Goal: Task Accomplishment & Management: Use online tool/utility

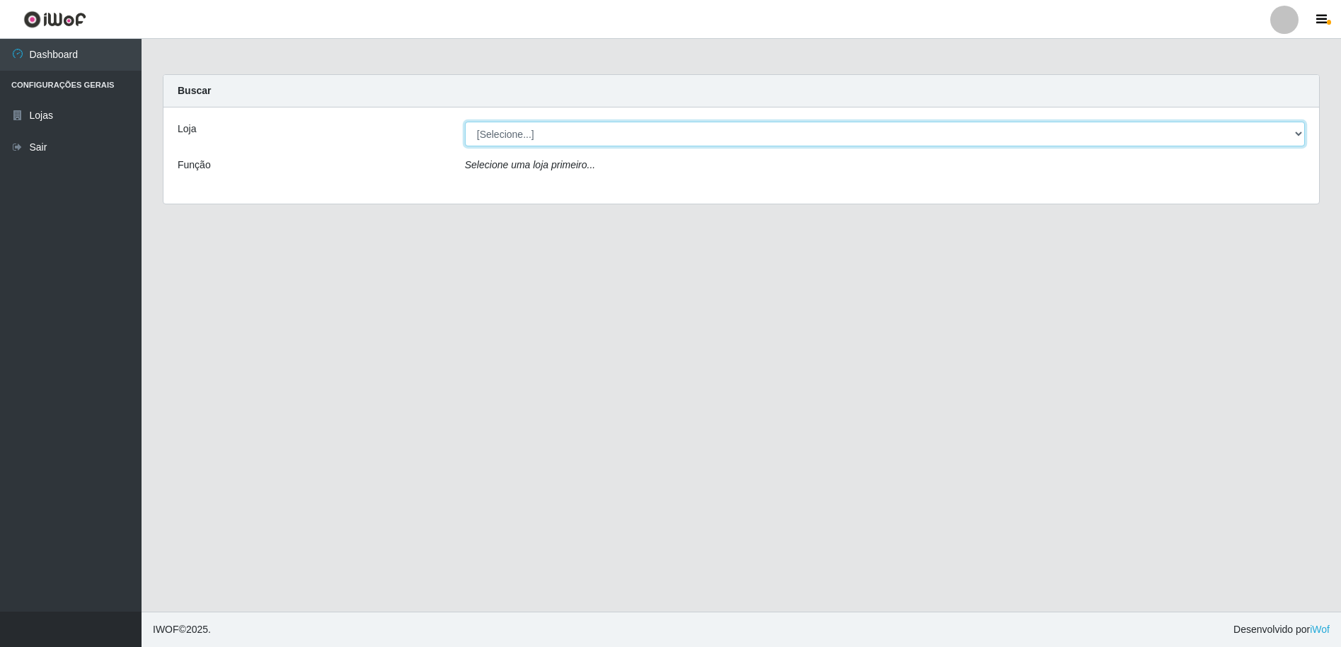
click at [525, 131] on select "[Selecione...] Extrabom - Loja 16 [GEOGRAPHIC_DATA]" at bounding box center [885, 134] width 840 height 25
select select "450"
click at [465, 122] on select "[Selecione...] Extrabom - Loja 16 [GEOGRAPHIC_DATA]" at bounding box center [885, 134] width 840 height 25
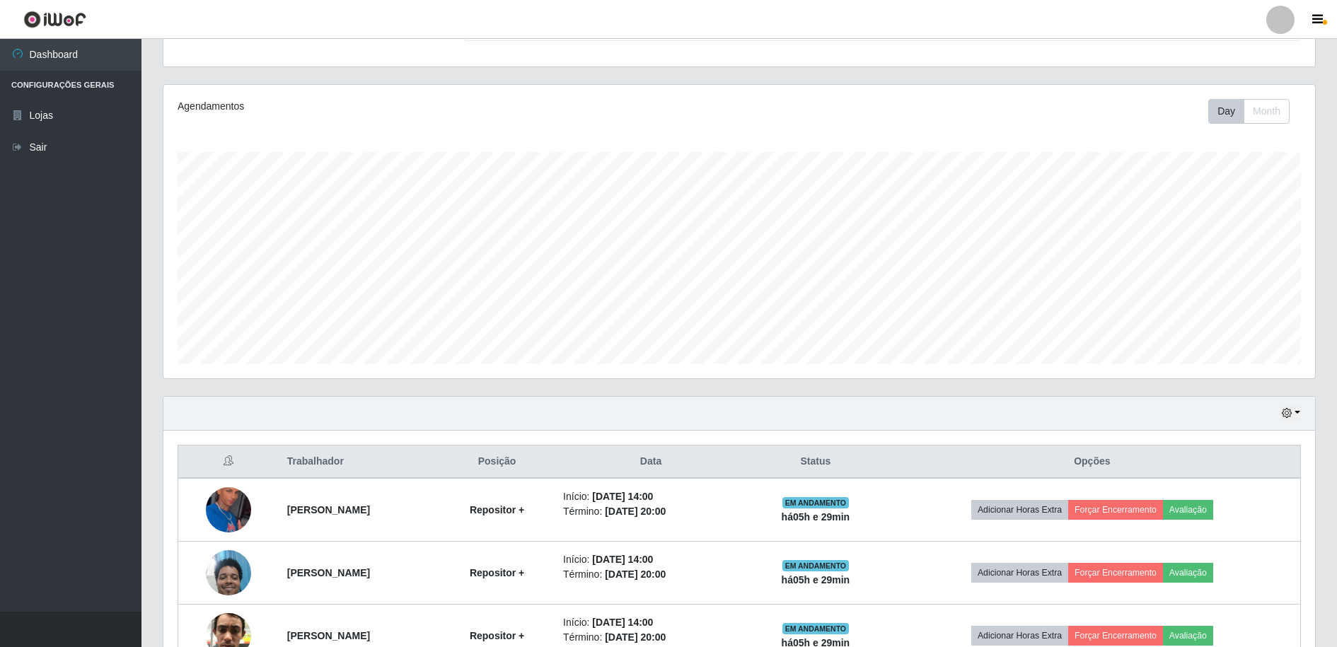
scroll to position [229, 0]
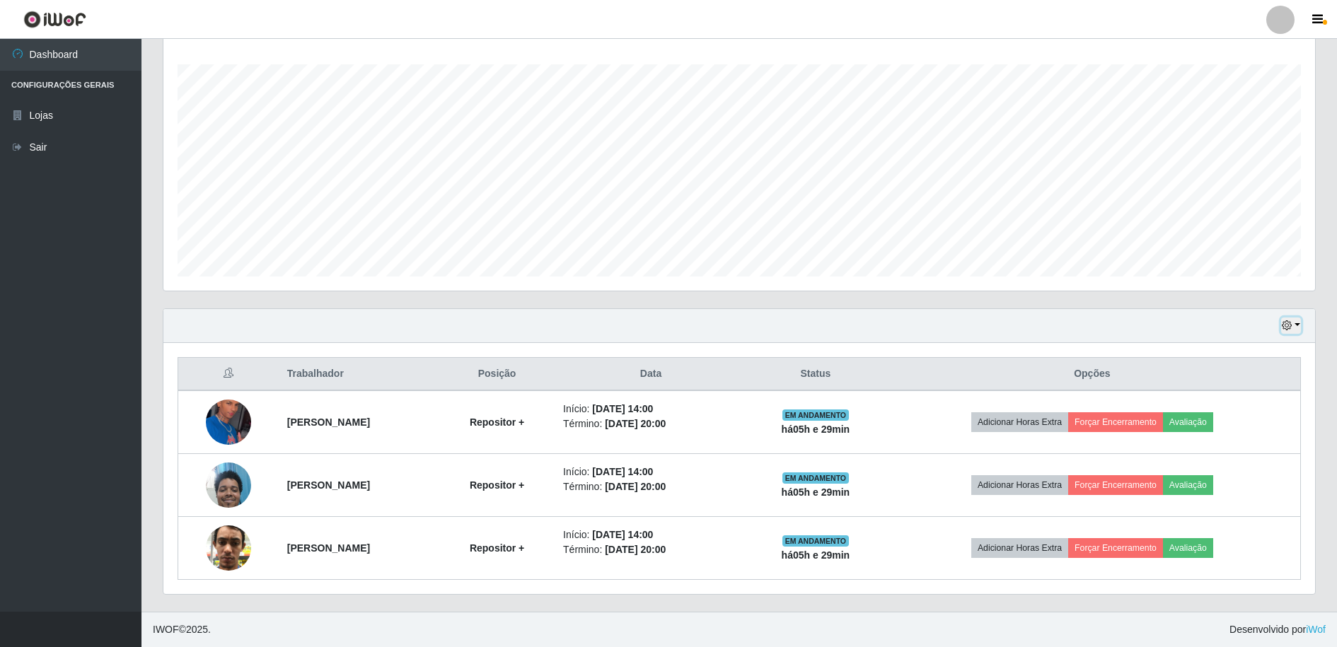
click at [1299, 328] on button "button" at bounding box center [1292, 326] width 20 height 16
click at [1215, 387] on button "1 dia" at bounding box center [1245, 381] width 112 height 30
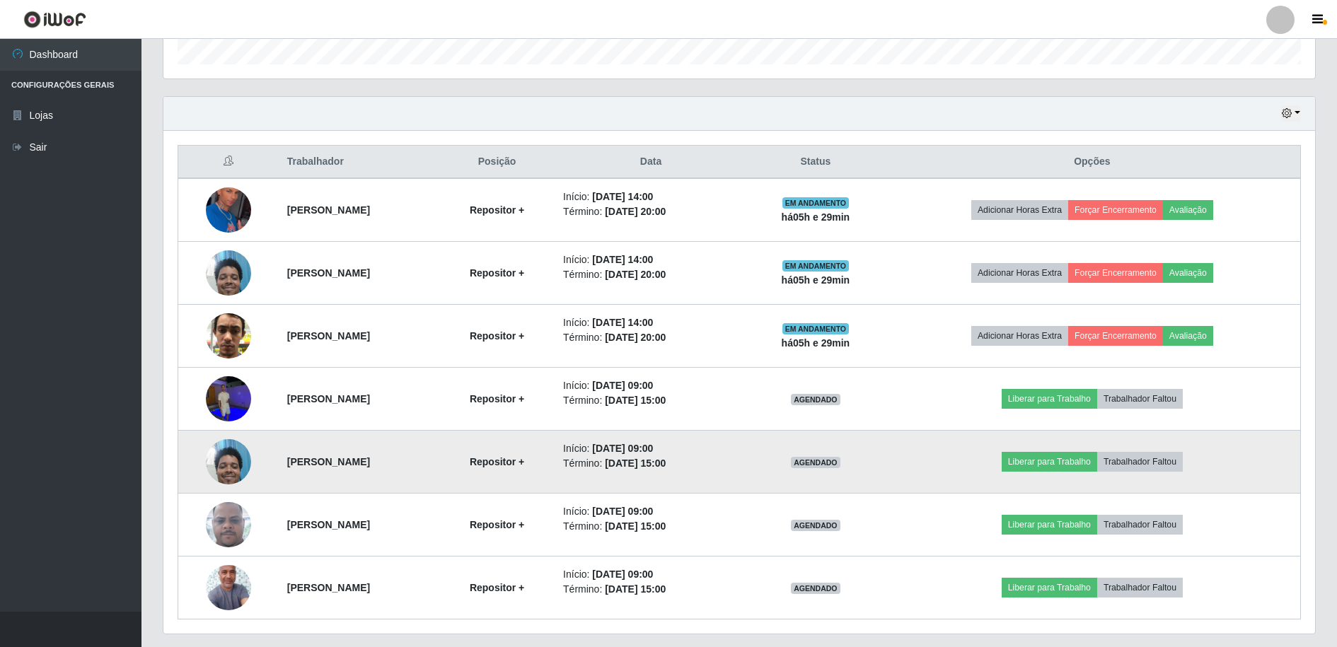
scroll to position [481, 0]
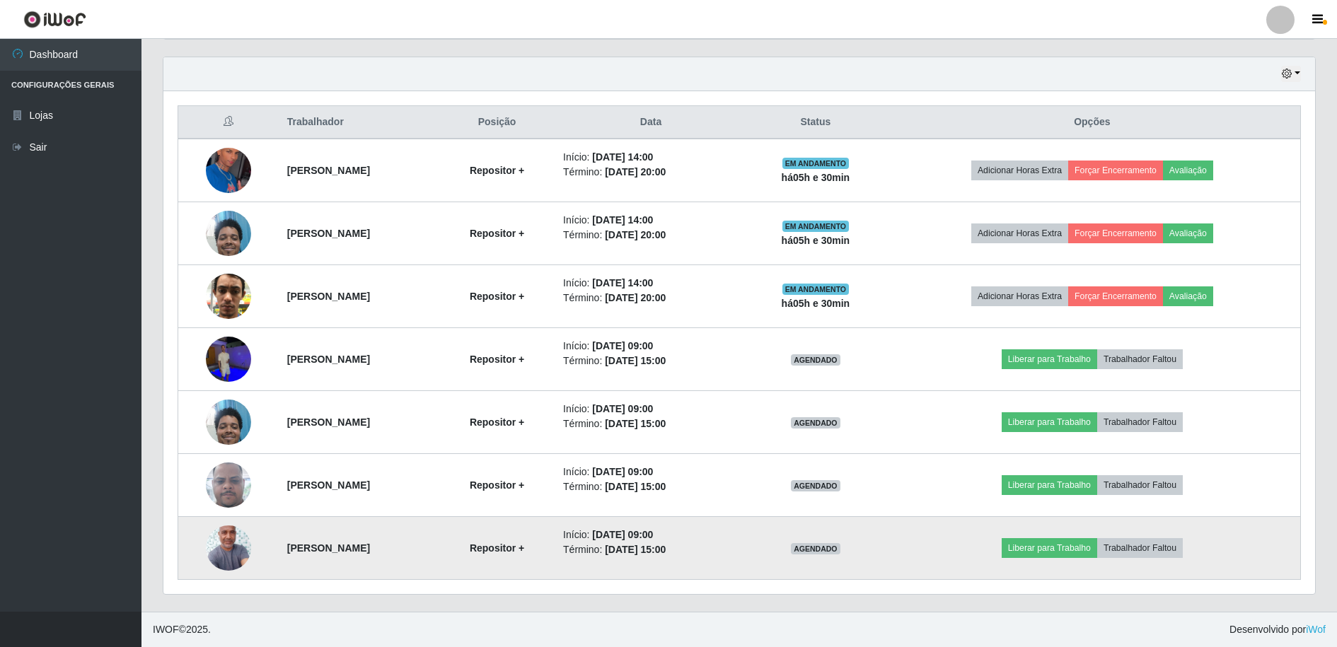
click at [217, 541] on img at bounding box center [228, 548] width 45 height 100
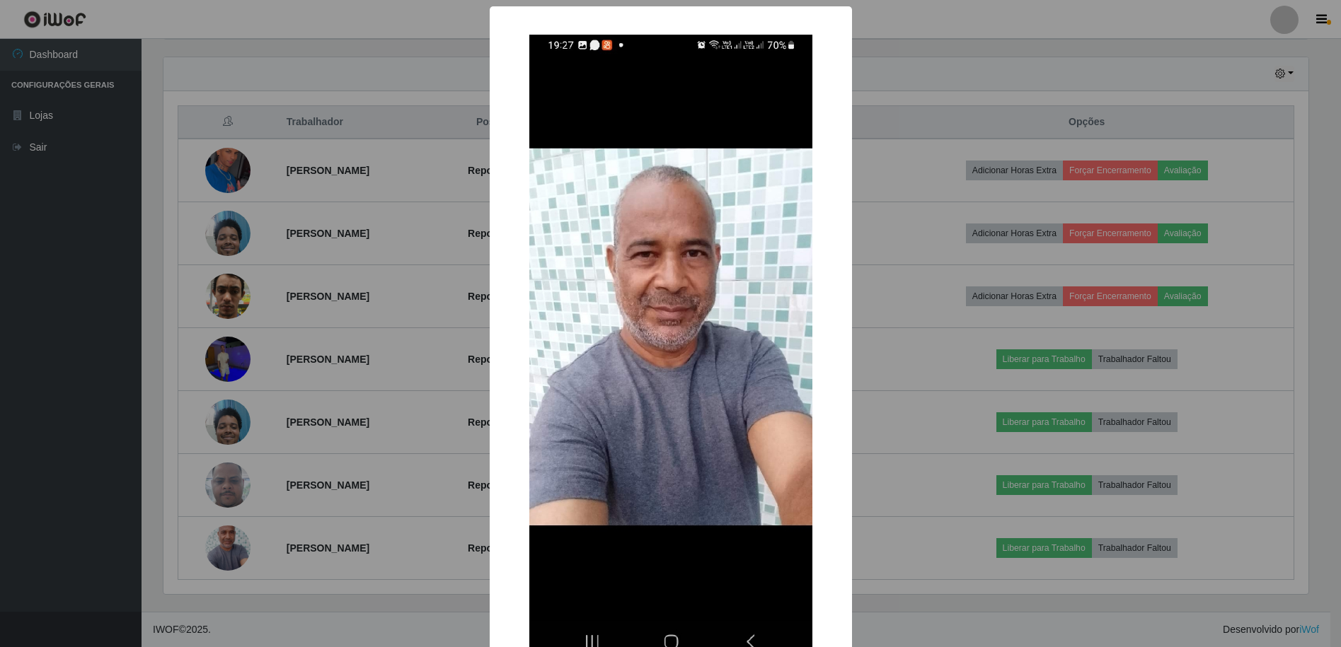
click at [985, 86] on div "× OK Cancel" at bounding box center [670, 323] width 1341 height 647
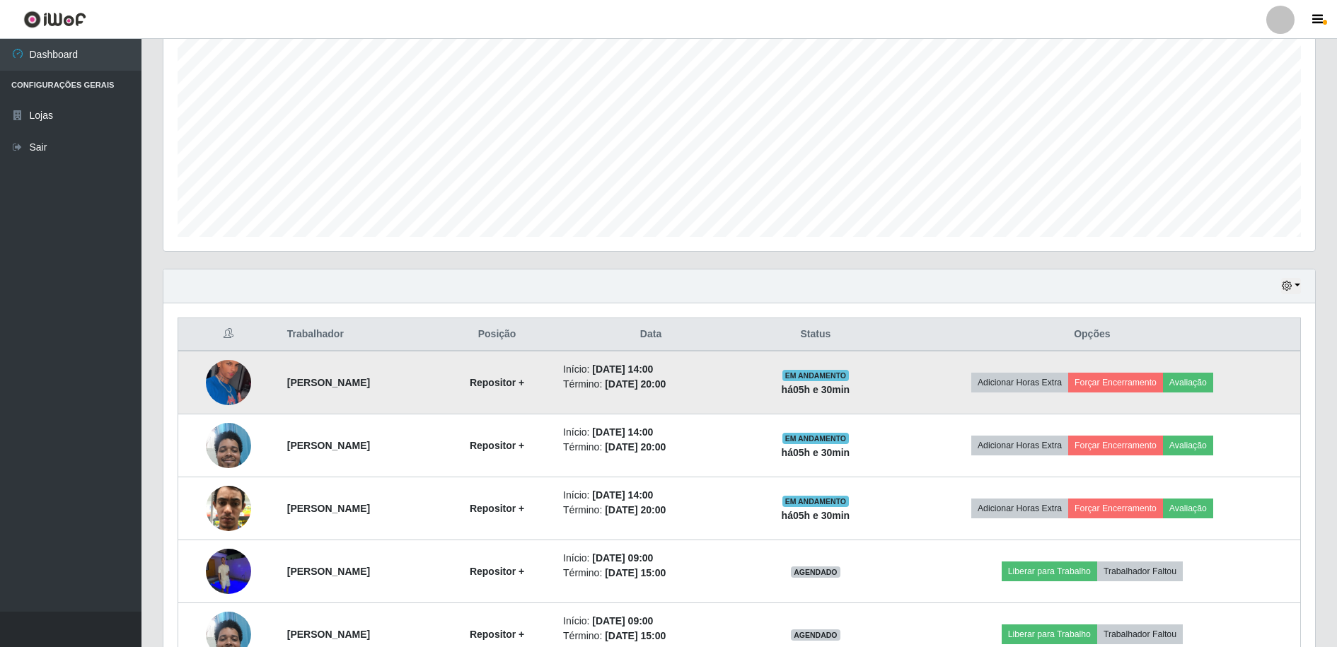
scroll to position [198, 0]
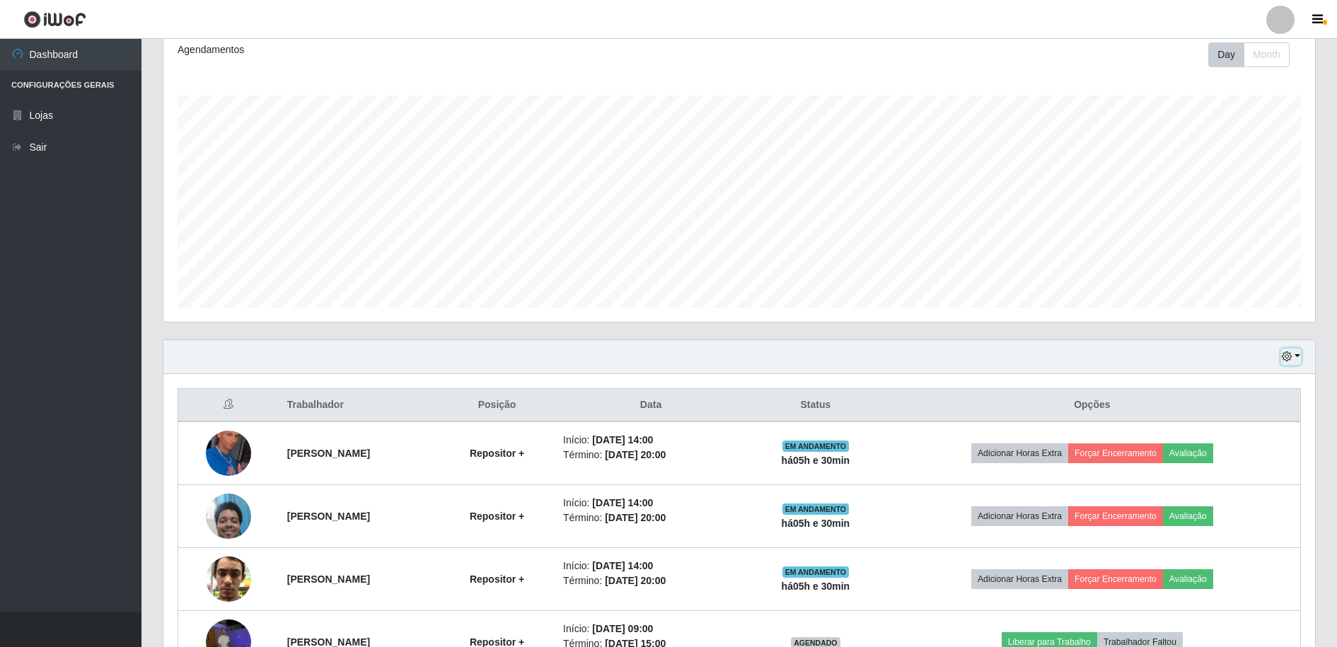
click at [1292, 357] on icon "button" at bounding box center [1287, 357] width 10 height 10
click at [1240, 384] on button "Hoje" at bounding box center [1245, 382] width 112 height 30
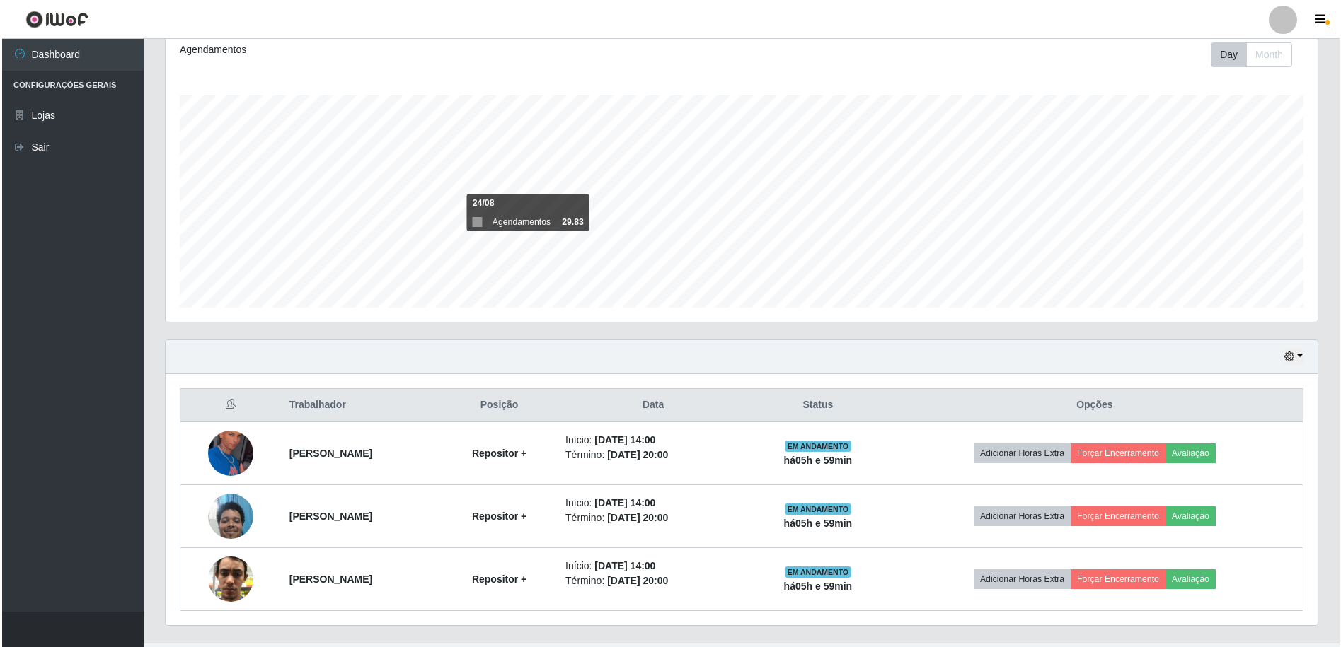
scroll to position [229, 0]
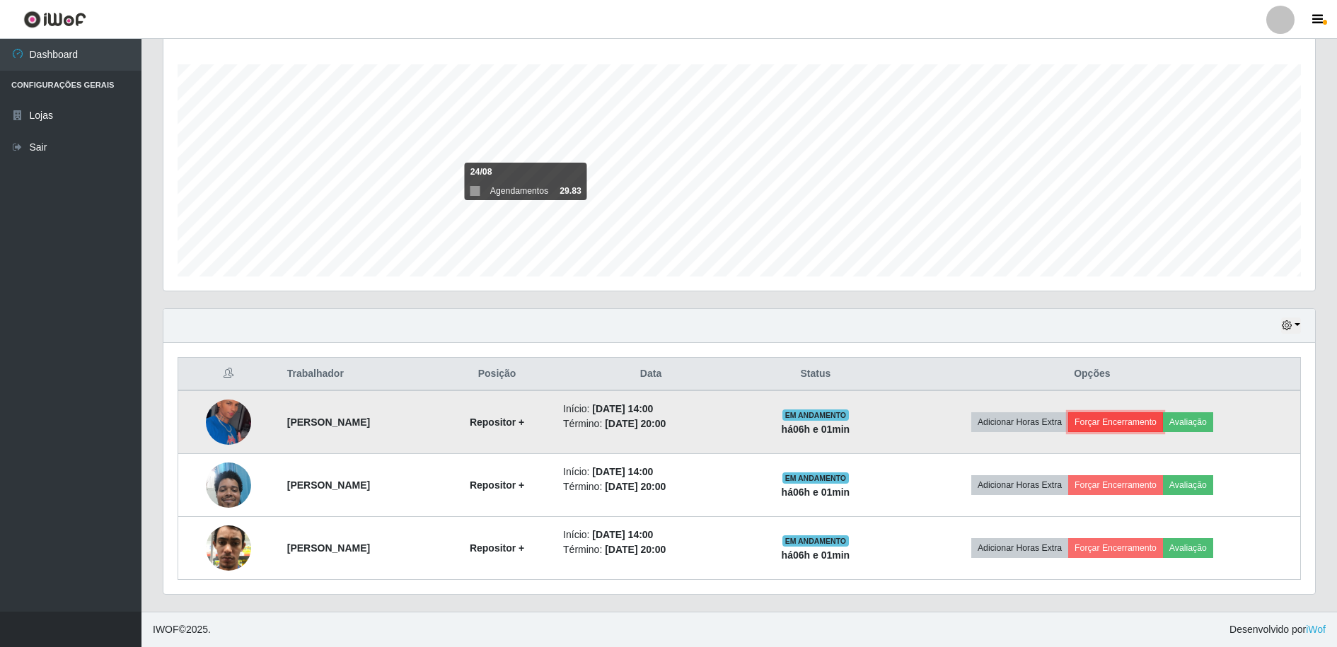
click at [1127, 418] on button "Forçar Encerramento" at bounding box center [1116, 423] width 95 height 20
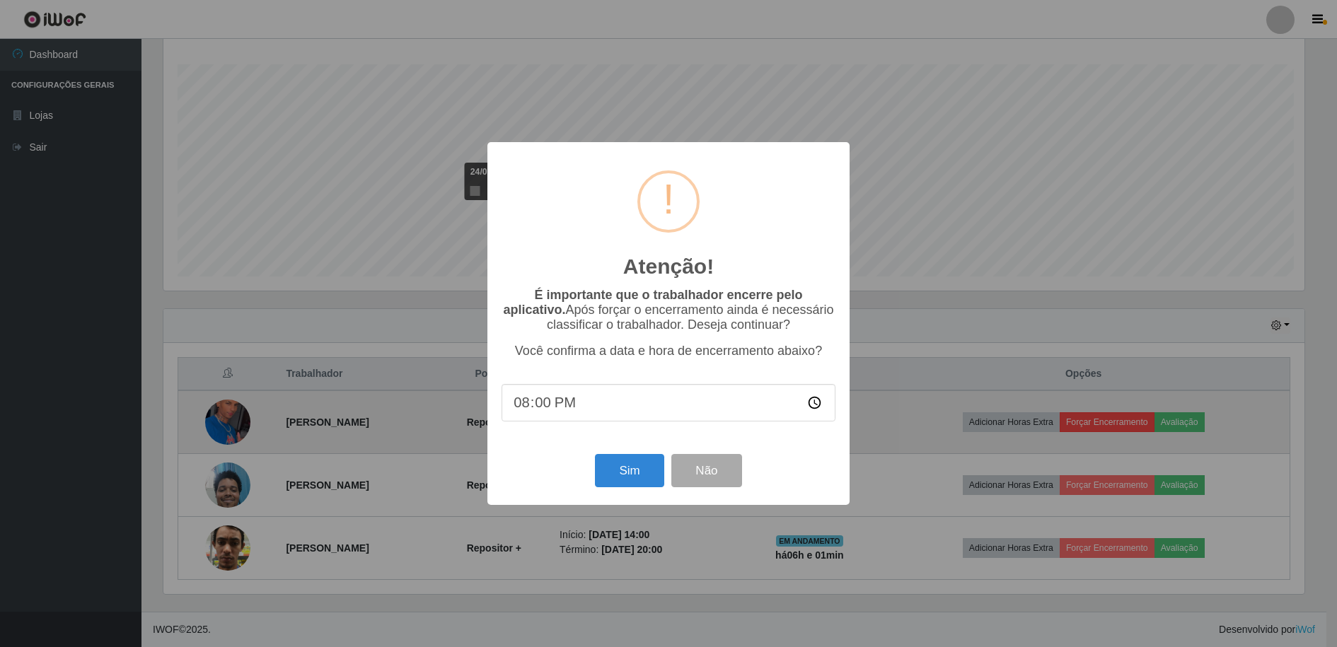
scroll to position [294, 1145]
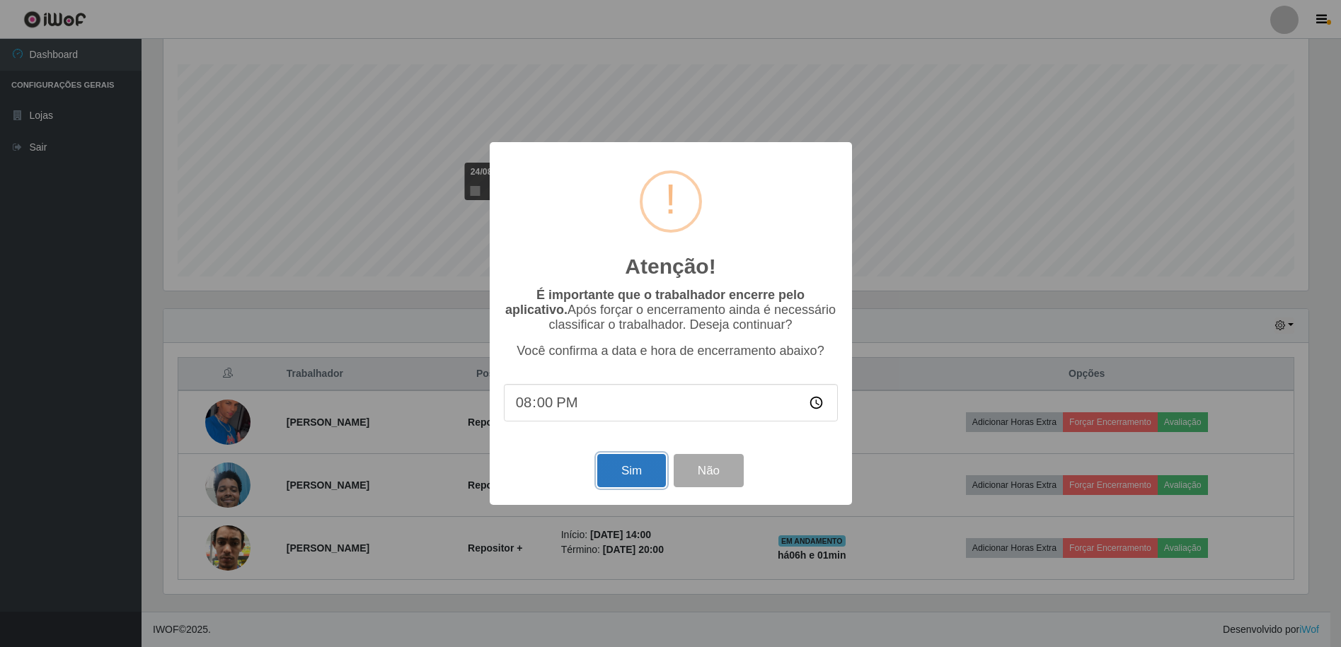
click at [628, 481] on button "Sim" at bounding box center [631, 470] width 69 height 33
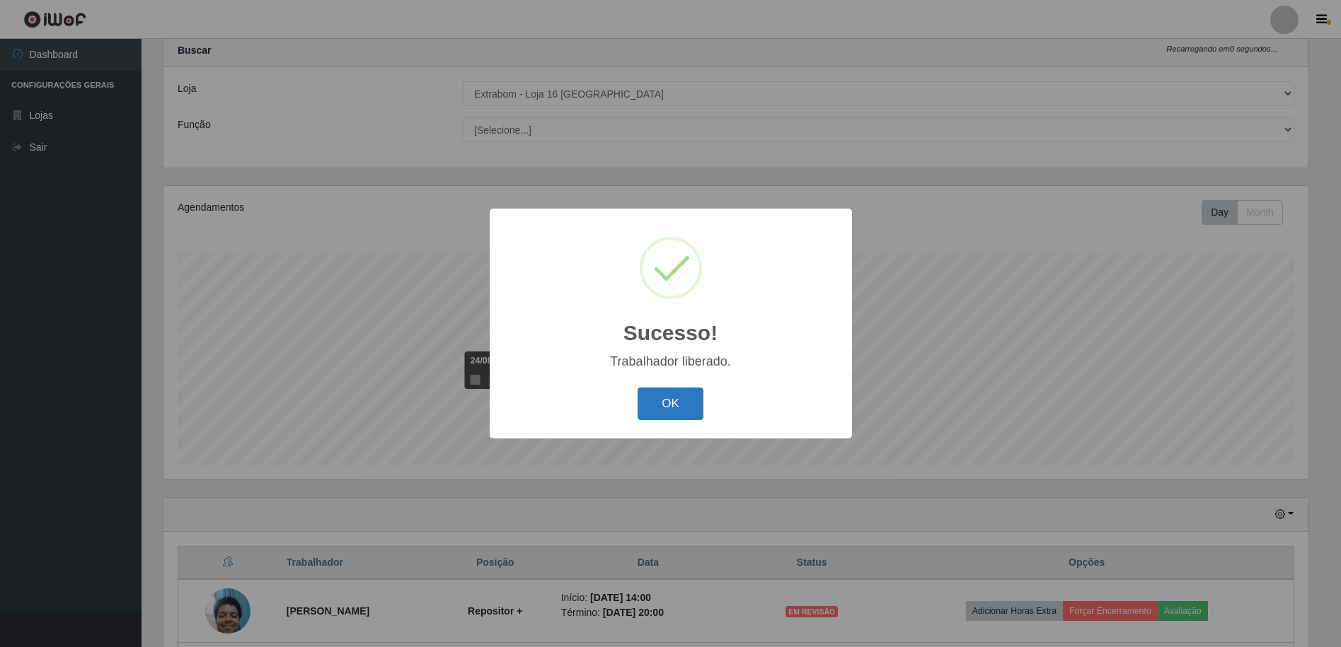
click at [665, 410] on button "OK" at bounding box center [671, 404] width 66 height 33
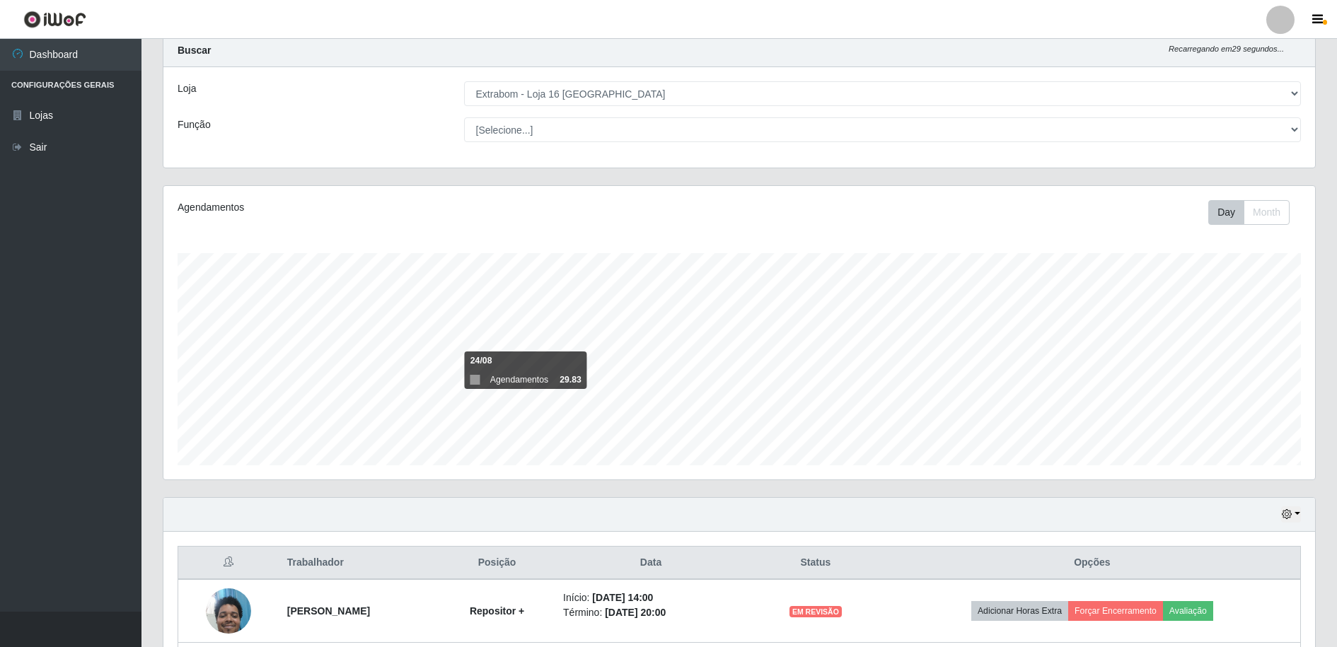
scroll to position [166, 0]
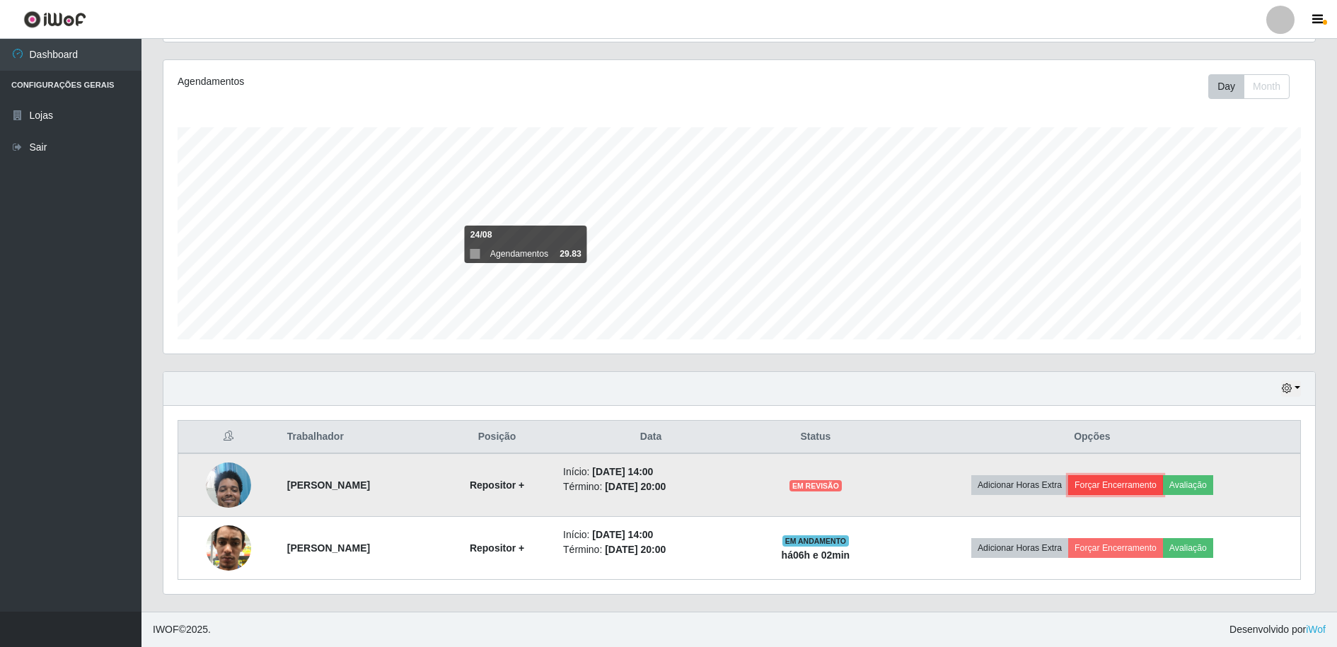
click at [1114, 491] on button "Forçar Encerramento" at bounding box center [1116, 486] width 95 height 20
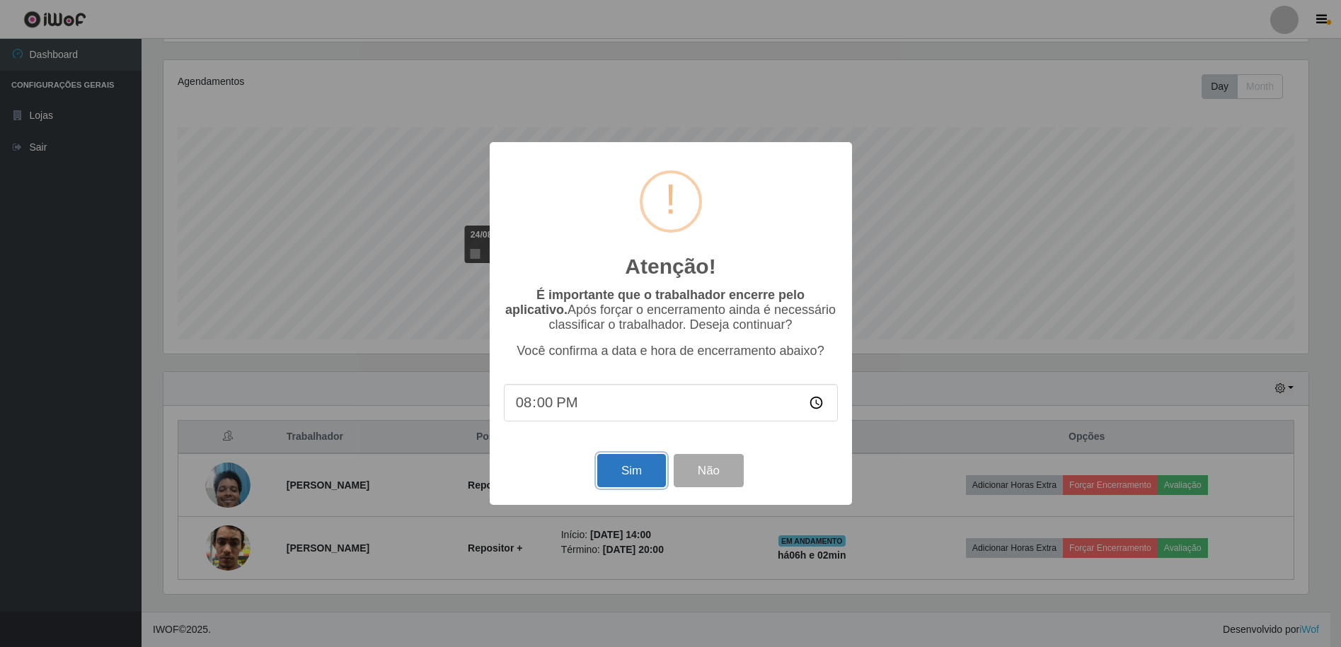
click at [605, 471] on button "Sim" at bounding box center [631, 470] width 69 height 33
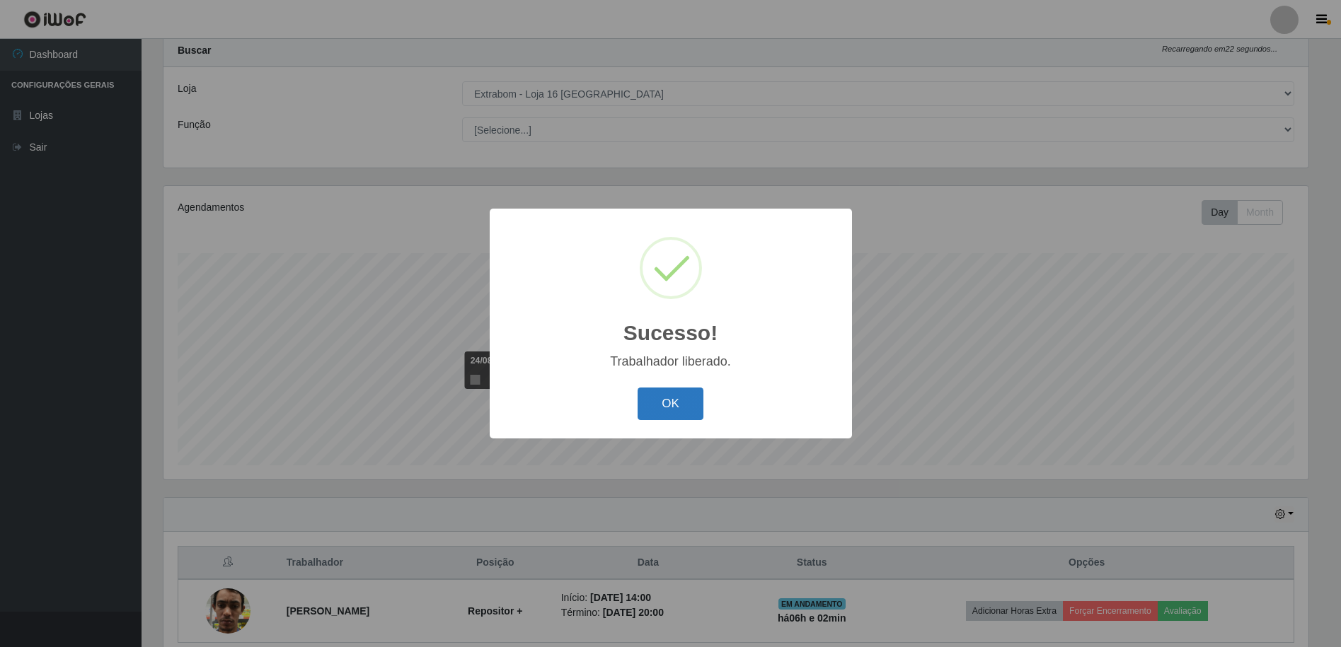
click at [684, 401] on button "OK" at bounding box center [671, 404] width 66 height 33
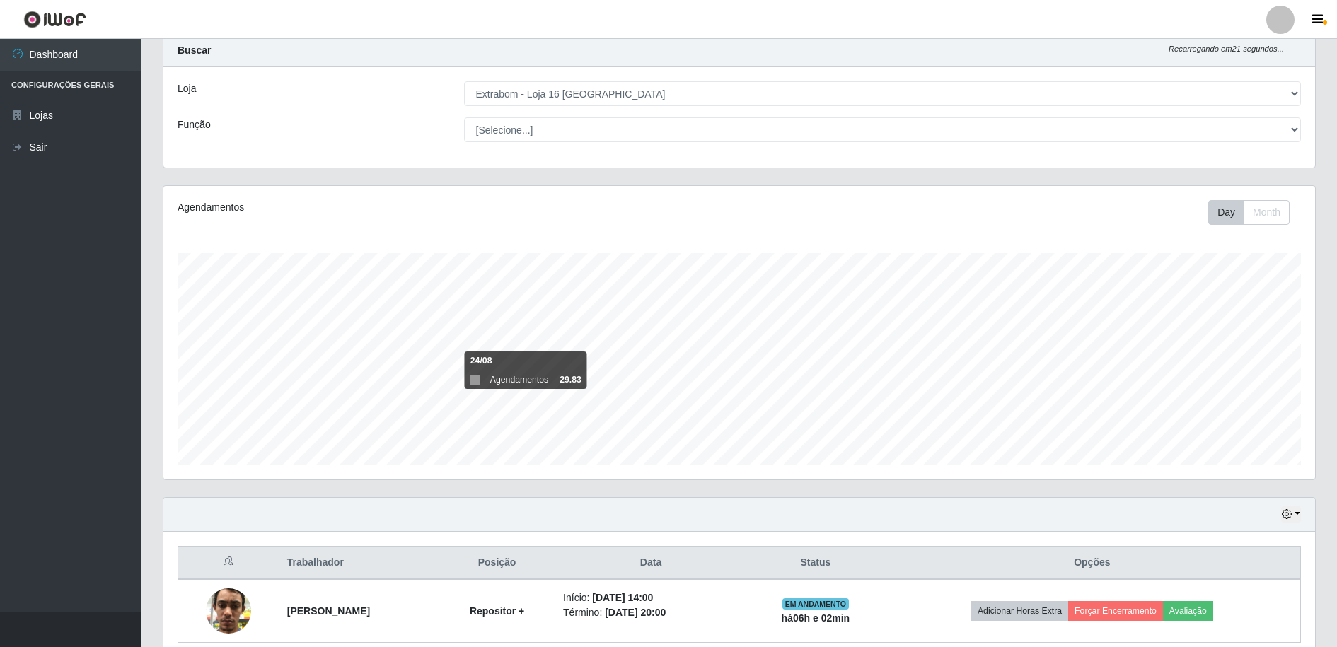
scroll to position [103, 0]
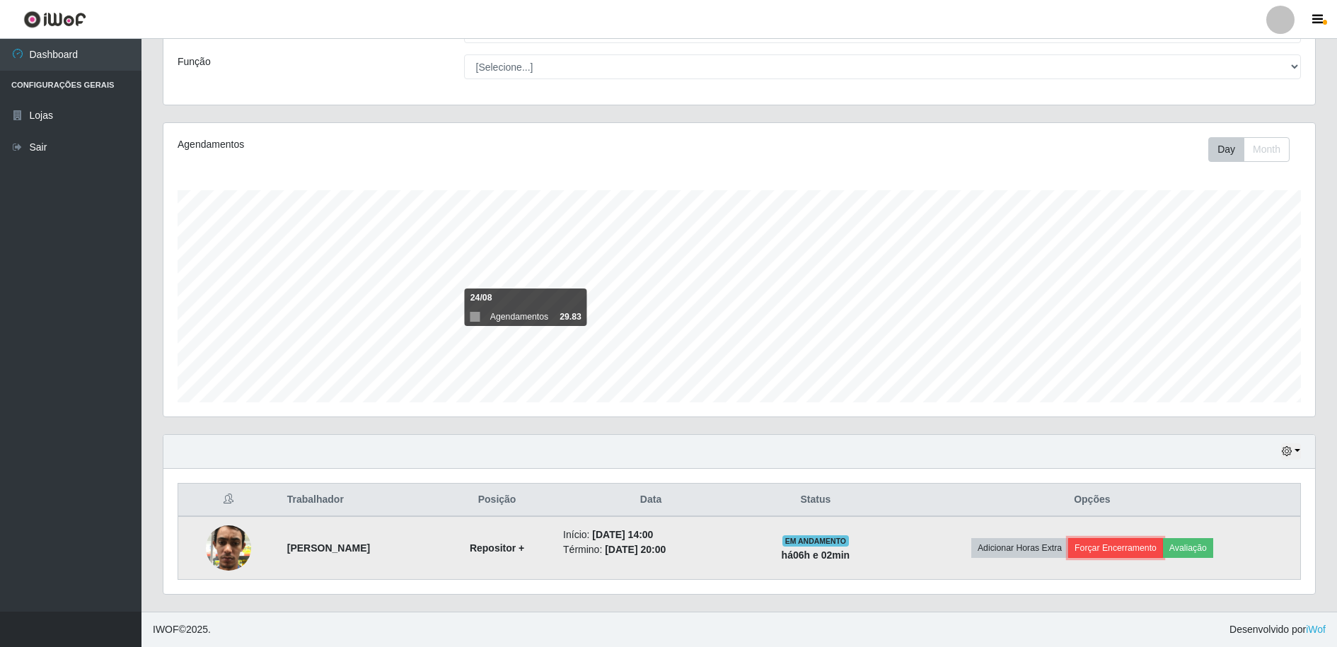
click at [1134, 549] on button "Forçar Encerramento" at bounding box center [1116, 549] width 95 height 20
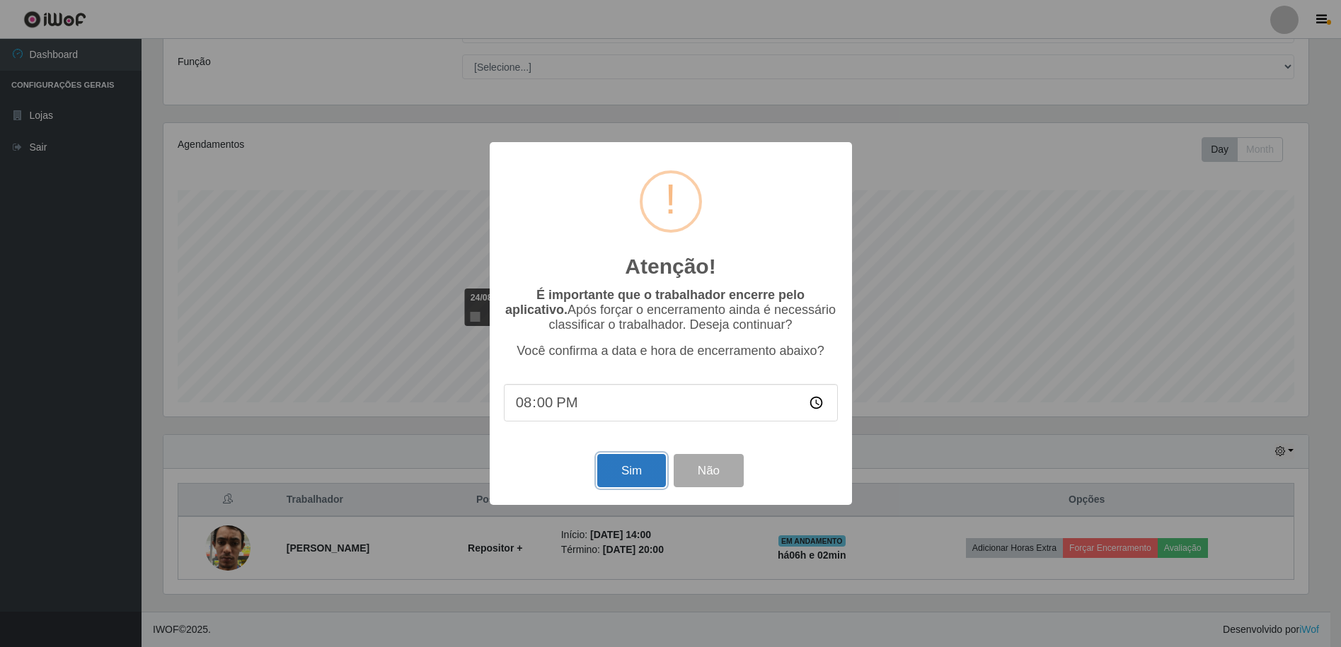
click at [630, 479] on button "Sim" at bounding box center [631, 470] width 69 height 33
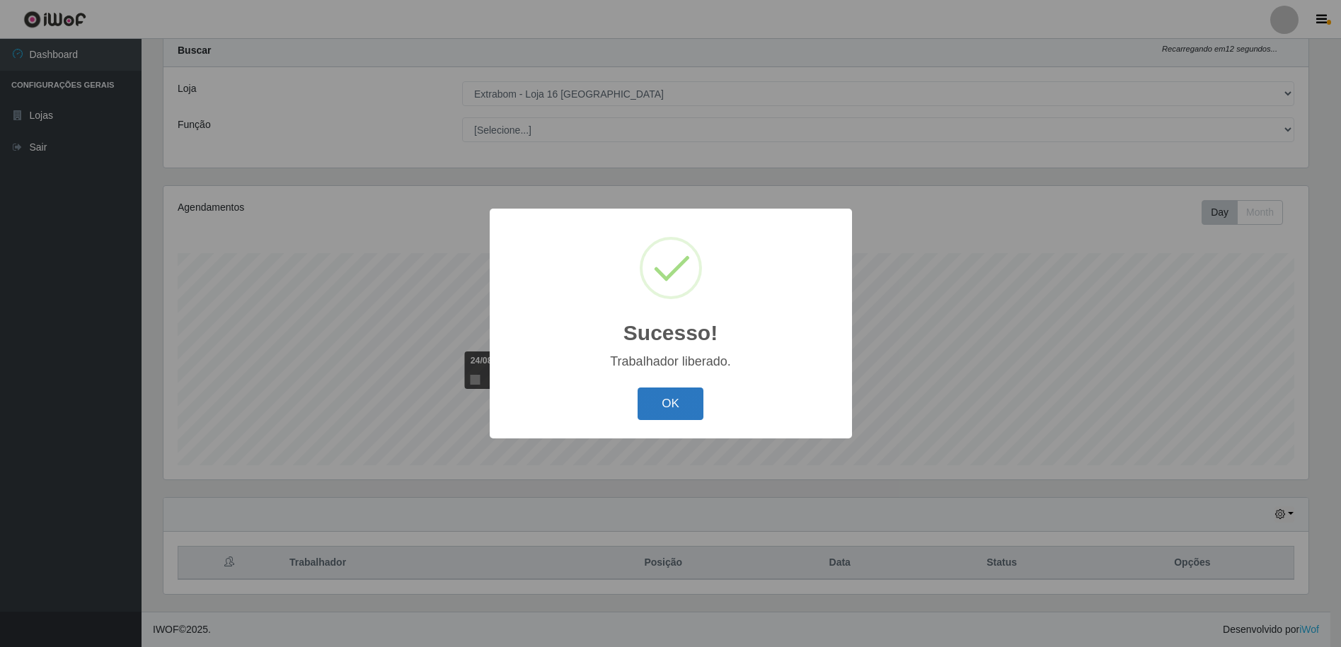
click at [653, 410] on button "OK" at bounding box center [671, 404] width 66 height 33
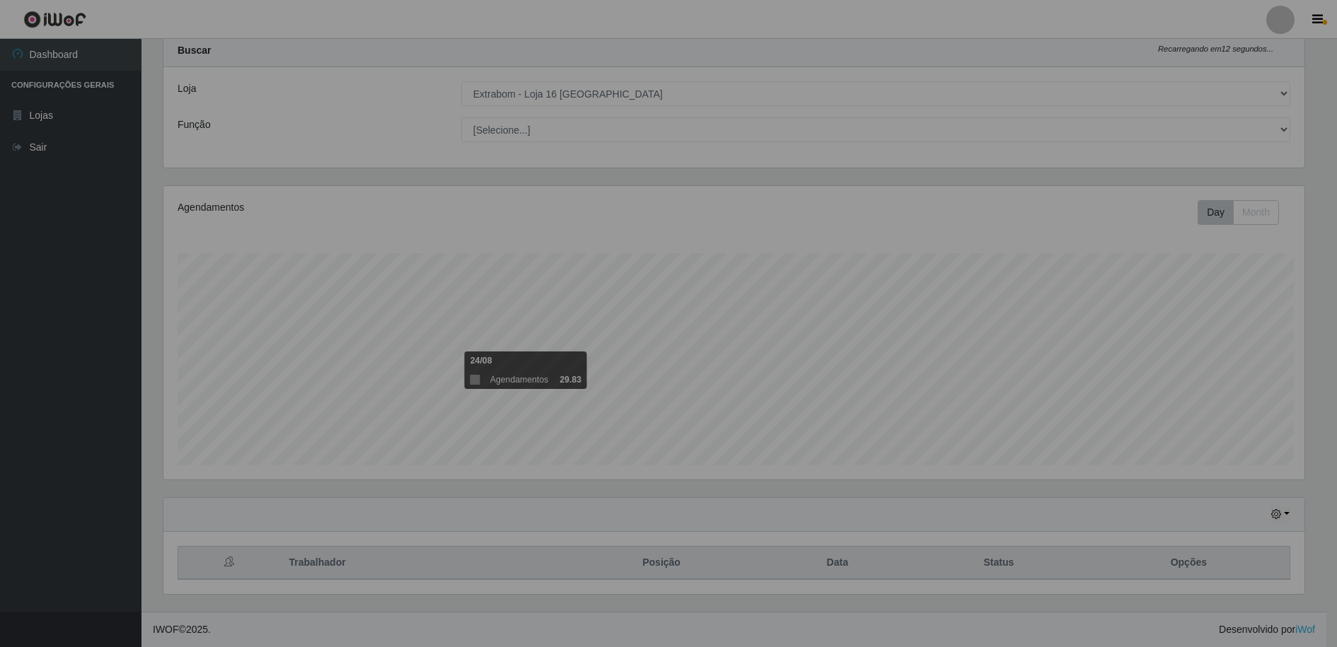
scroll to position [294, 1152]
